Goal: Consume media (video, audio)

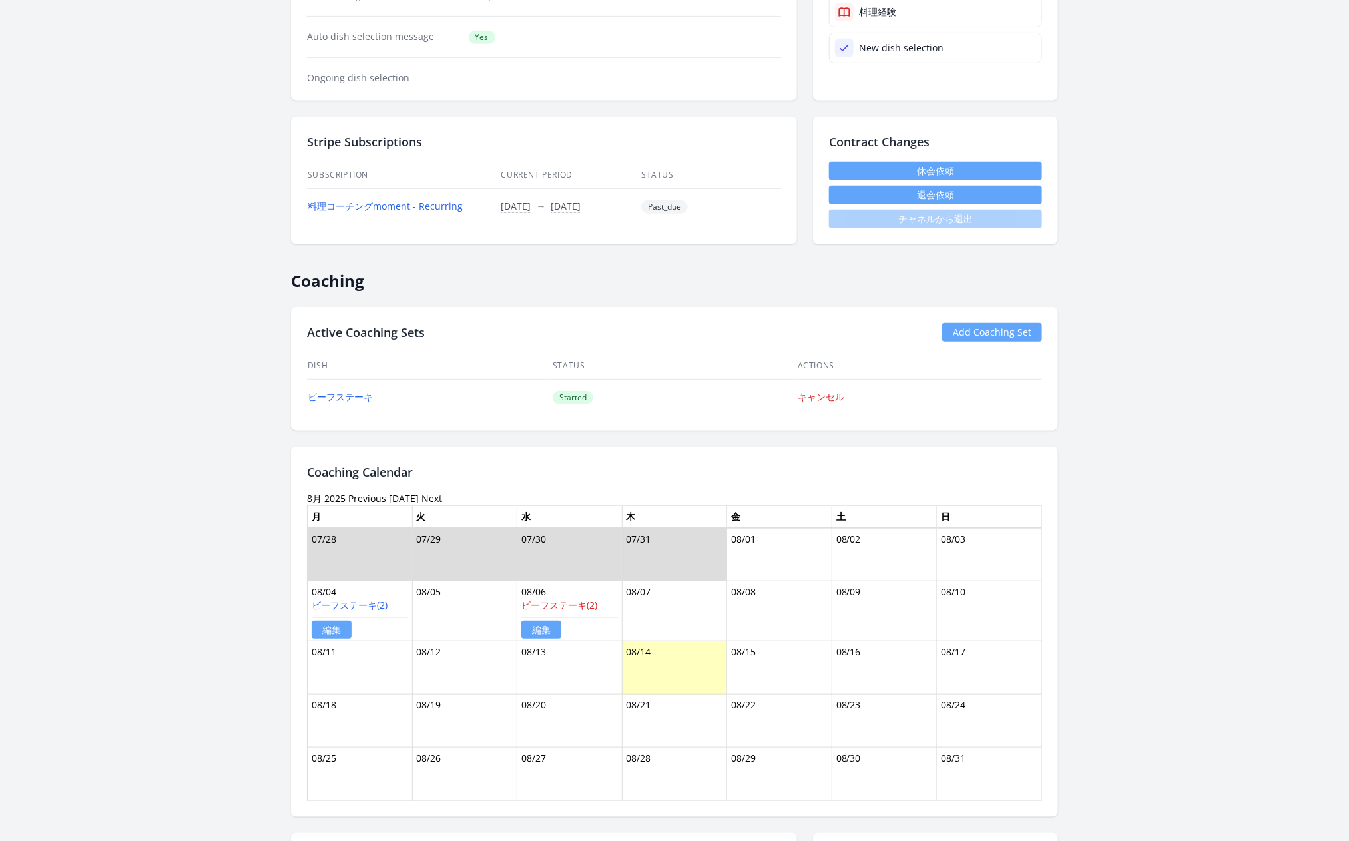
scroll to position [328, 0]
click at [1263, 355] on body "Logout Inokawa Masumi ID: 1056 | jp | Joined 約1ヶ月 ago Account Status State Star…" at bounding box center [674, 92] width 1349 height 841
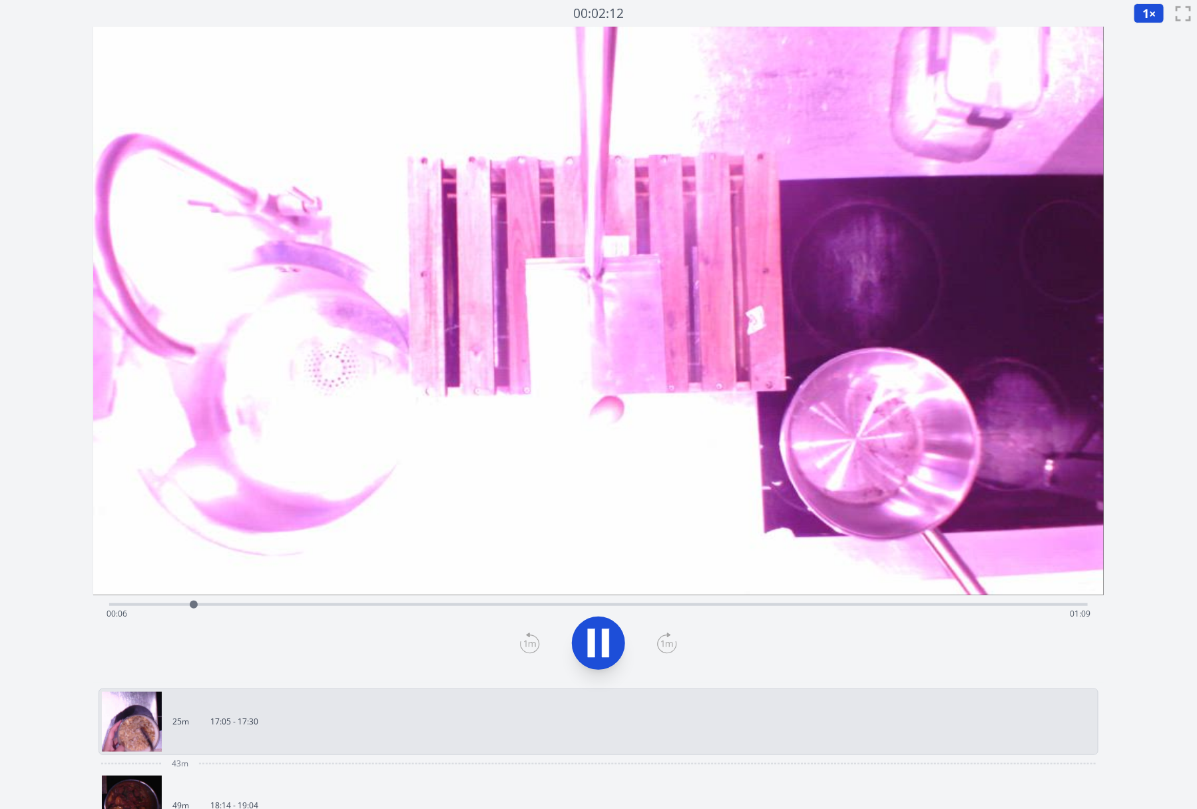
click at [600, 644] on icon at bounding box center [598, 642] width 37 height 37
click at [602, 647] on icon at bounding box center [605, 643] width 7 height 29
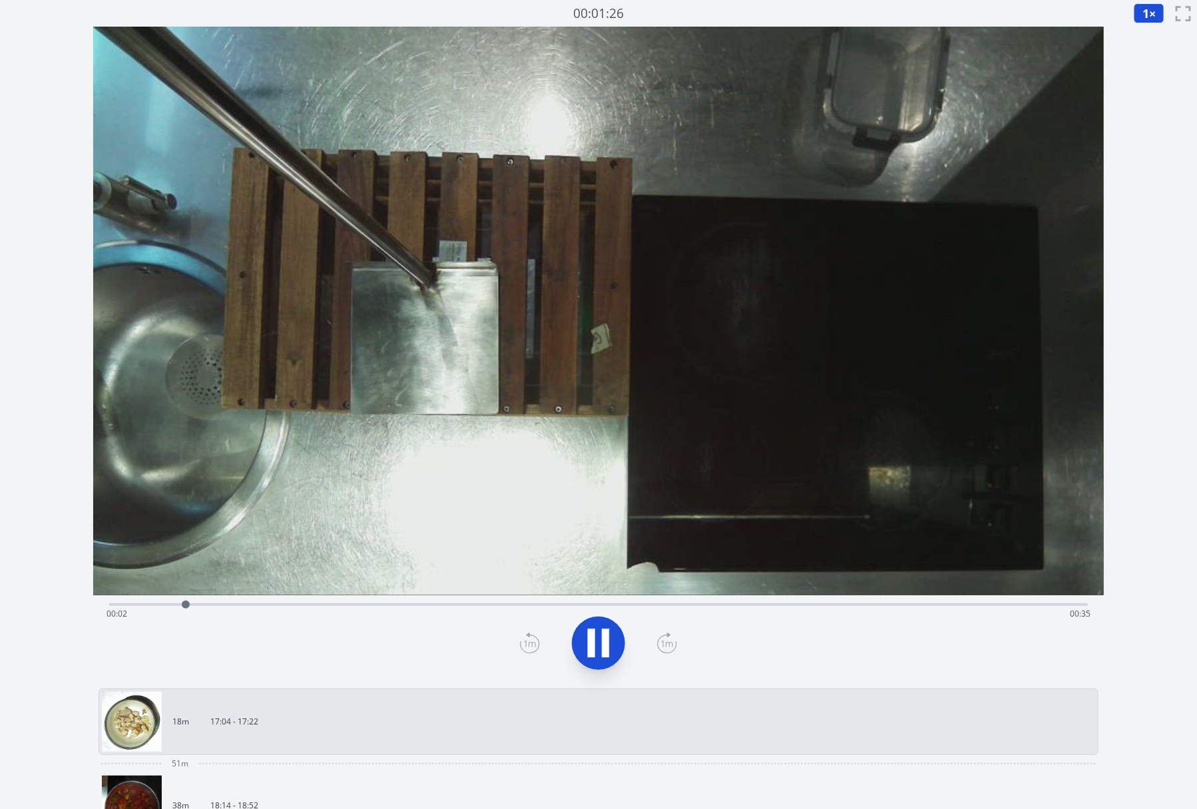
click at [596, 641] on icon at bounding box center [598, 642] width 37 height 37
